Goal: Transaction & Acquisition: Purchase product/service

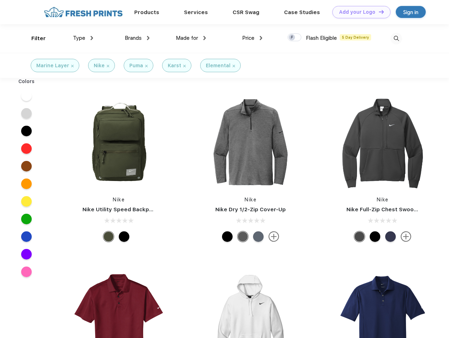
click at [359, 12] on link "Add your Logo Design Tool" at bounding box center [361, 12] width 58 height 12
click at [0, 0] on div "Design Tool" at bounding box center [0, 0] width 0 height 0
click at [378, 12] on link "Add your Logo Design Tool" at bounding box center [361, 12] width 58 height 12
click at [34, 38] on div "Filter" at bounding box center [38, 39] width 14 height 8
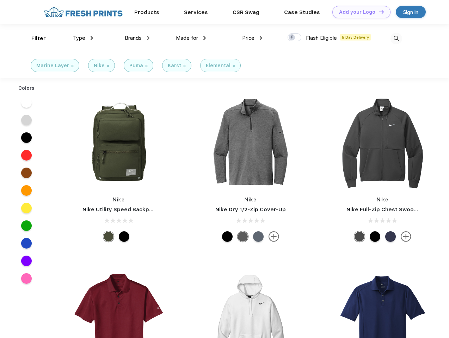
click at [83, 38] on span "Type" at bounding box center [79, 38] width 12 height 6
click at [137, 38] on span "Brands" at bounding box center [133, 38] width 17 height 6
click at [191, 38] on span "Made for" at bounding box center [187, 38] width 22 height 6
click at [252, 38] on span "Price" at bounding box center [248, 38] width 12 height 6
click at [295, 38] on div at bounding box center [294, 37] width 14 height 8
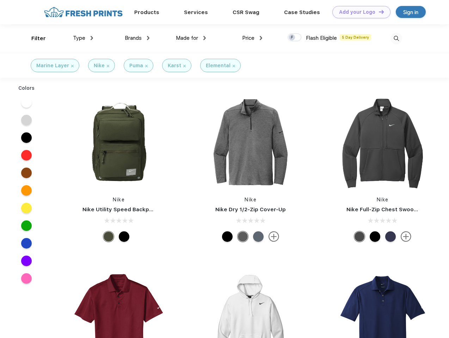
click at [292, 38] on input "checkbox" at bounding box center [289, 35] width 5 height 5
click at [396, 38] on img at bounding box center [396, 39] width 12 height 12
